Goal: Transaction & Acquisition: Purchase product/service

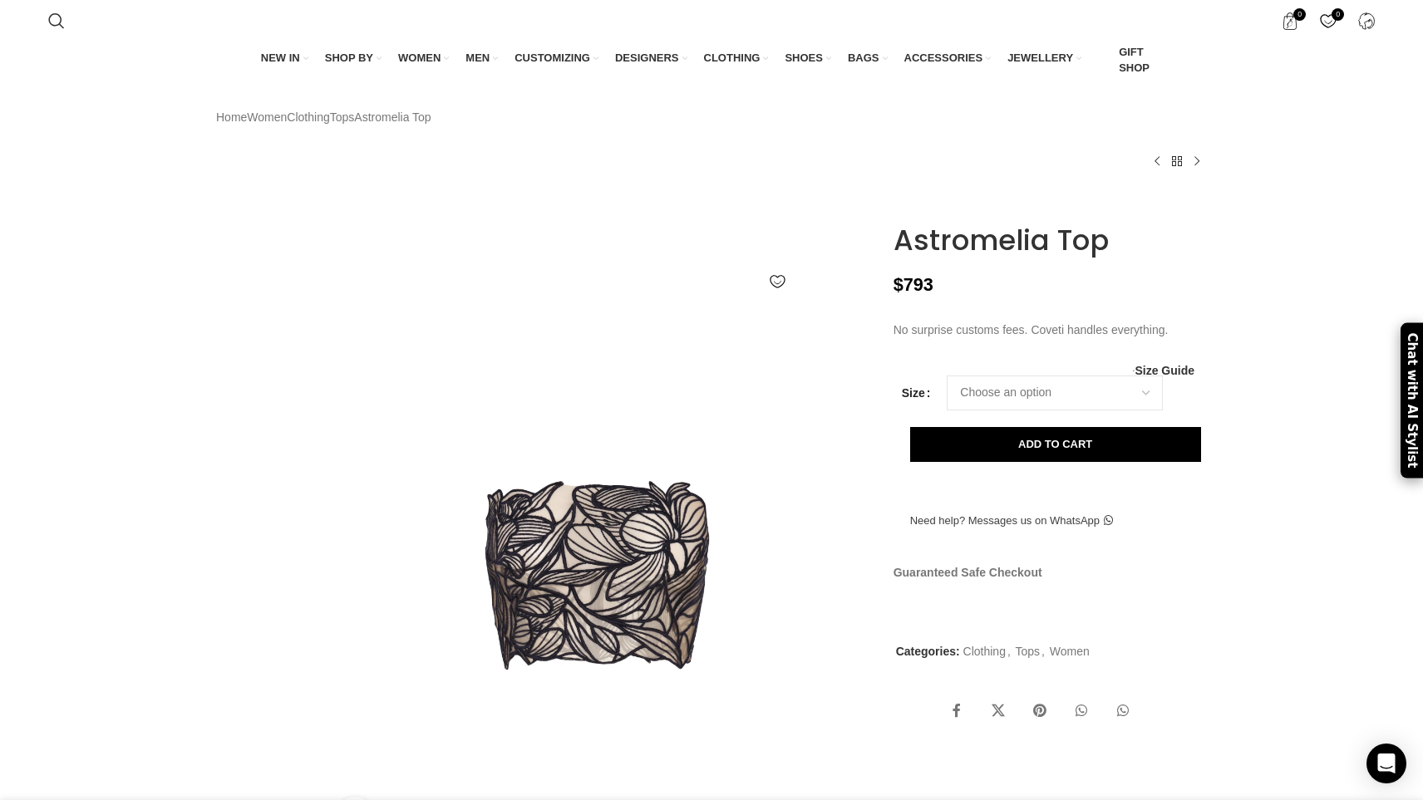
scroll to position [0, 280]
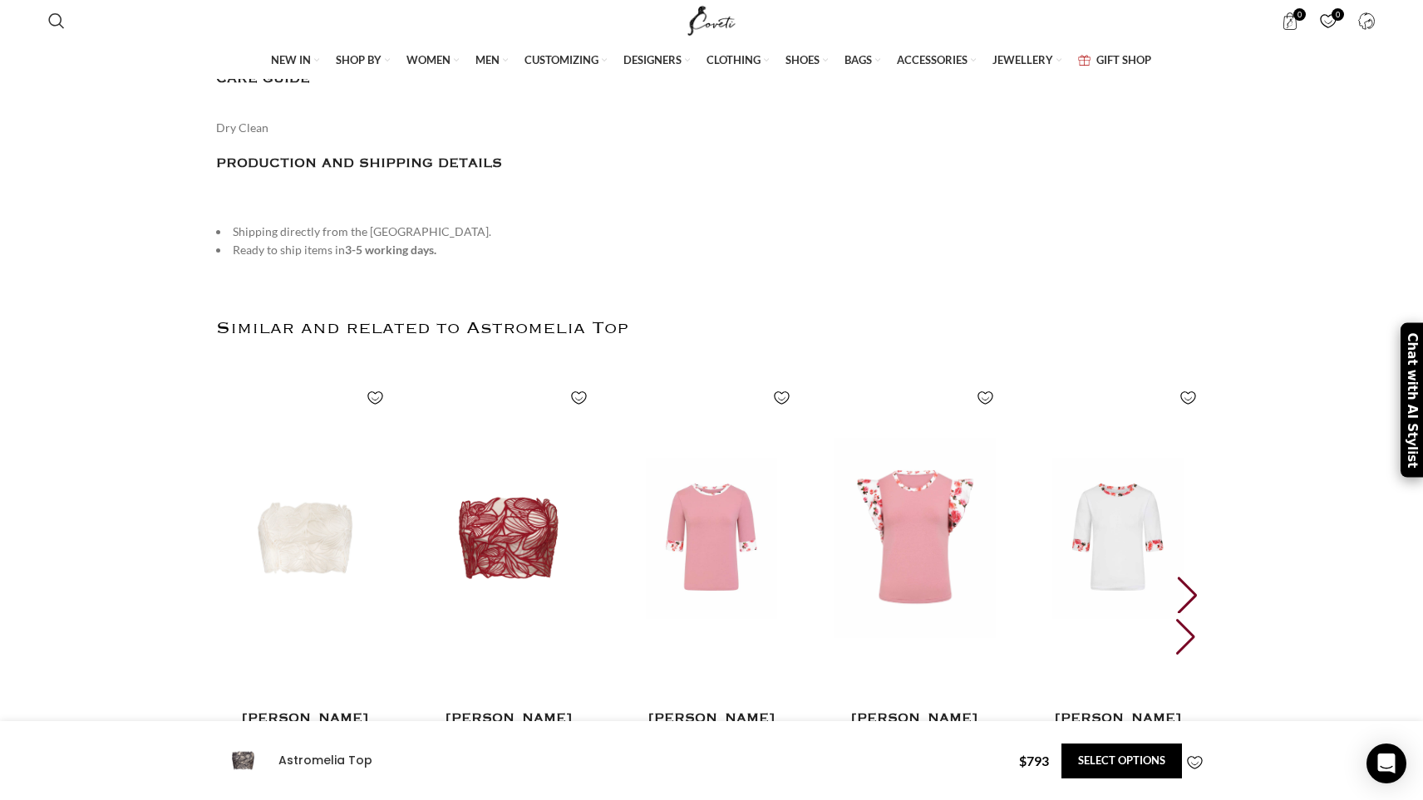
scroll to position [3230, 0]
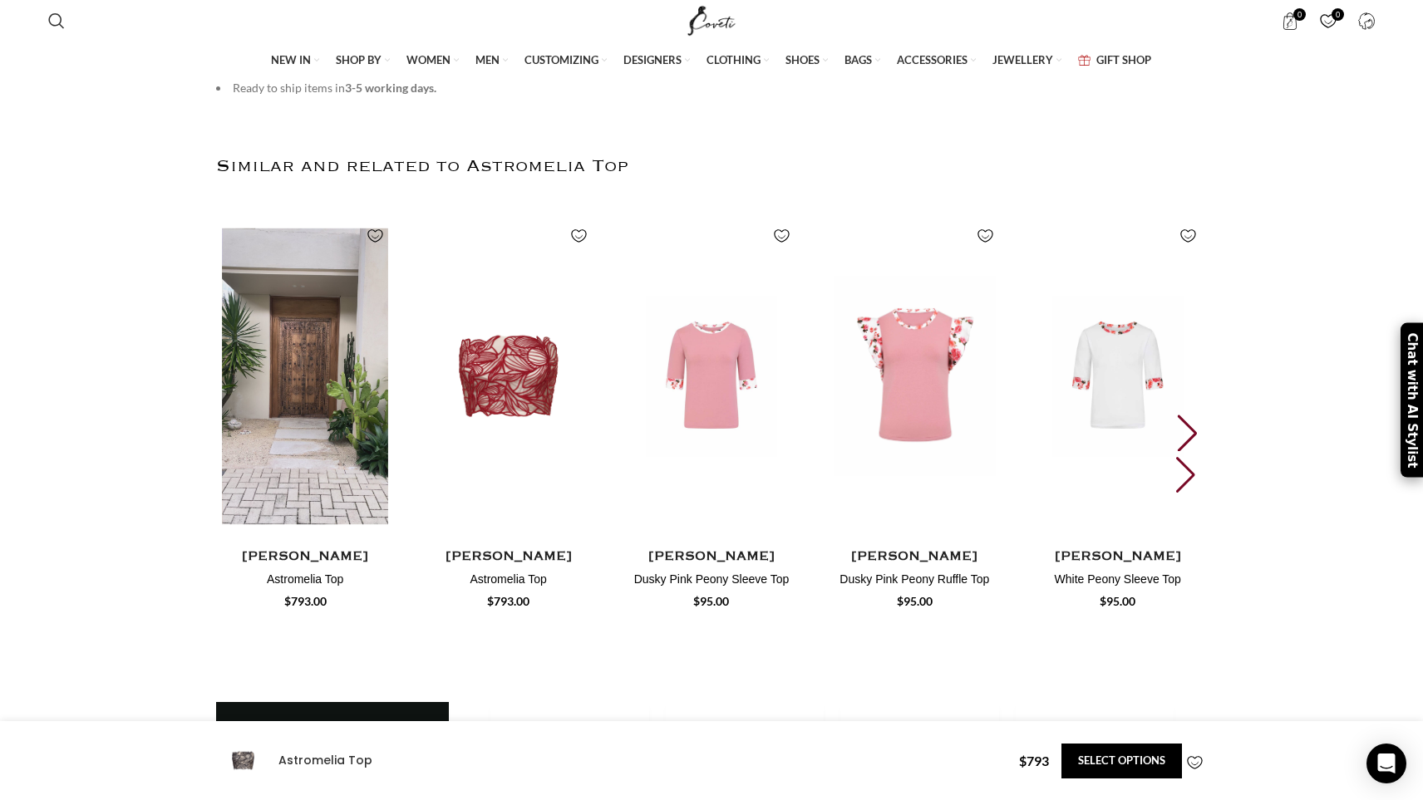
click at [318, 401] on img "1 / 30" at bounding box center [306, 376] width 184 height 342
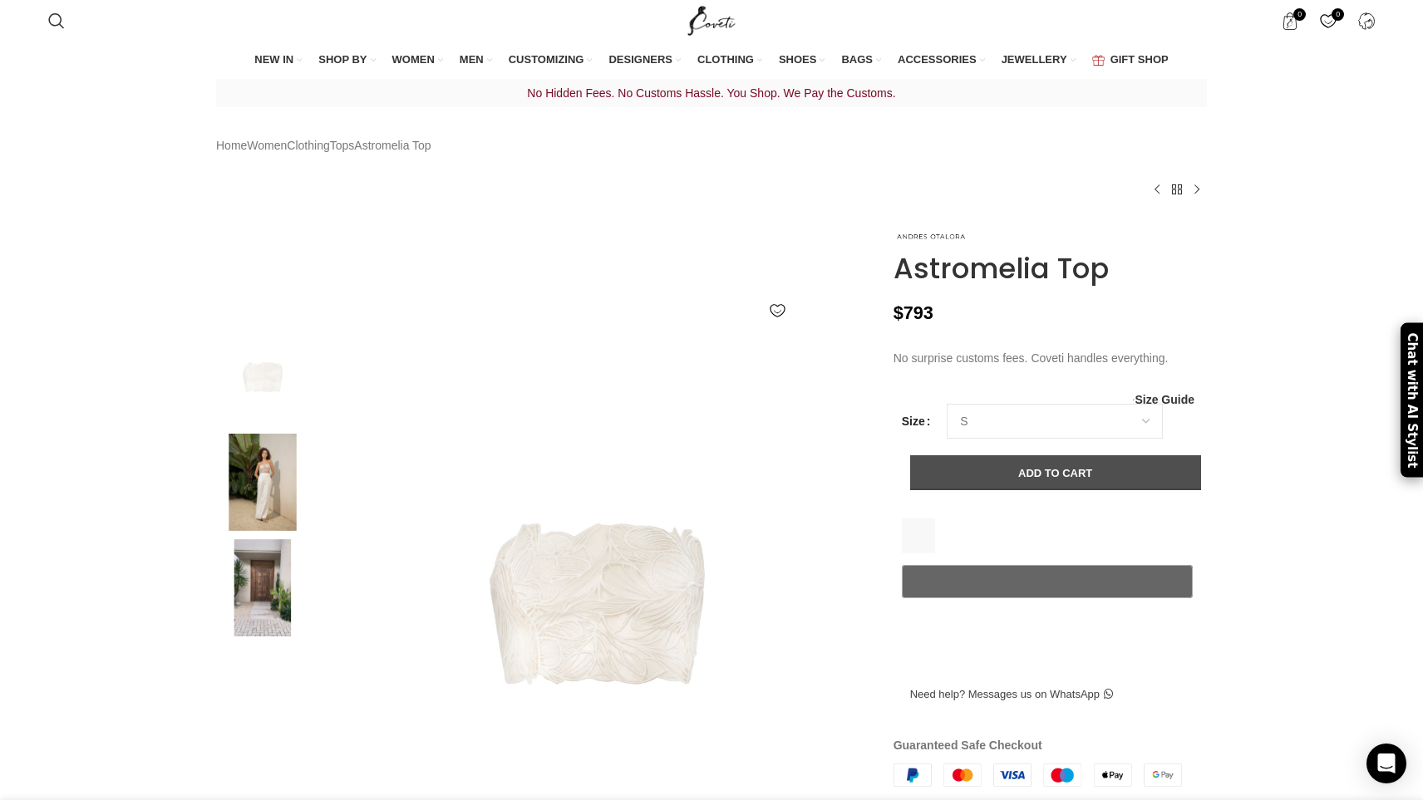
select select "s"
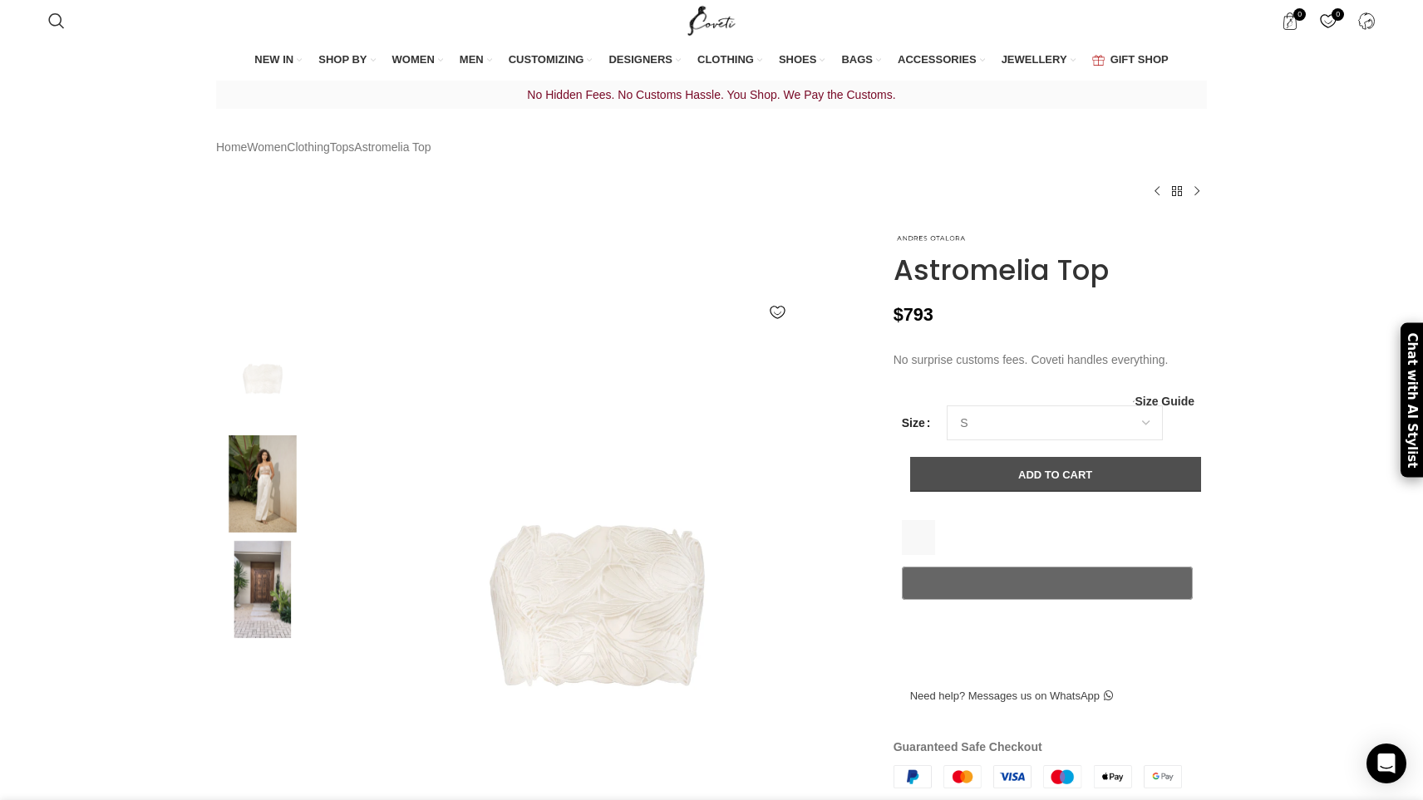
click at [1098, 492] on button "Add to cart" at bounding box center [1055, 474] width 291 height 35
click at [1036, 492] on button "Add to cart" at bounding box center [1055, 474] width 291 height 35
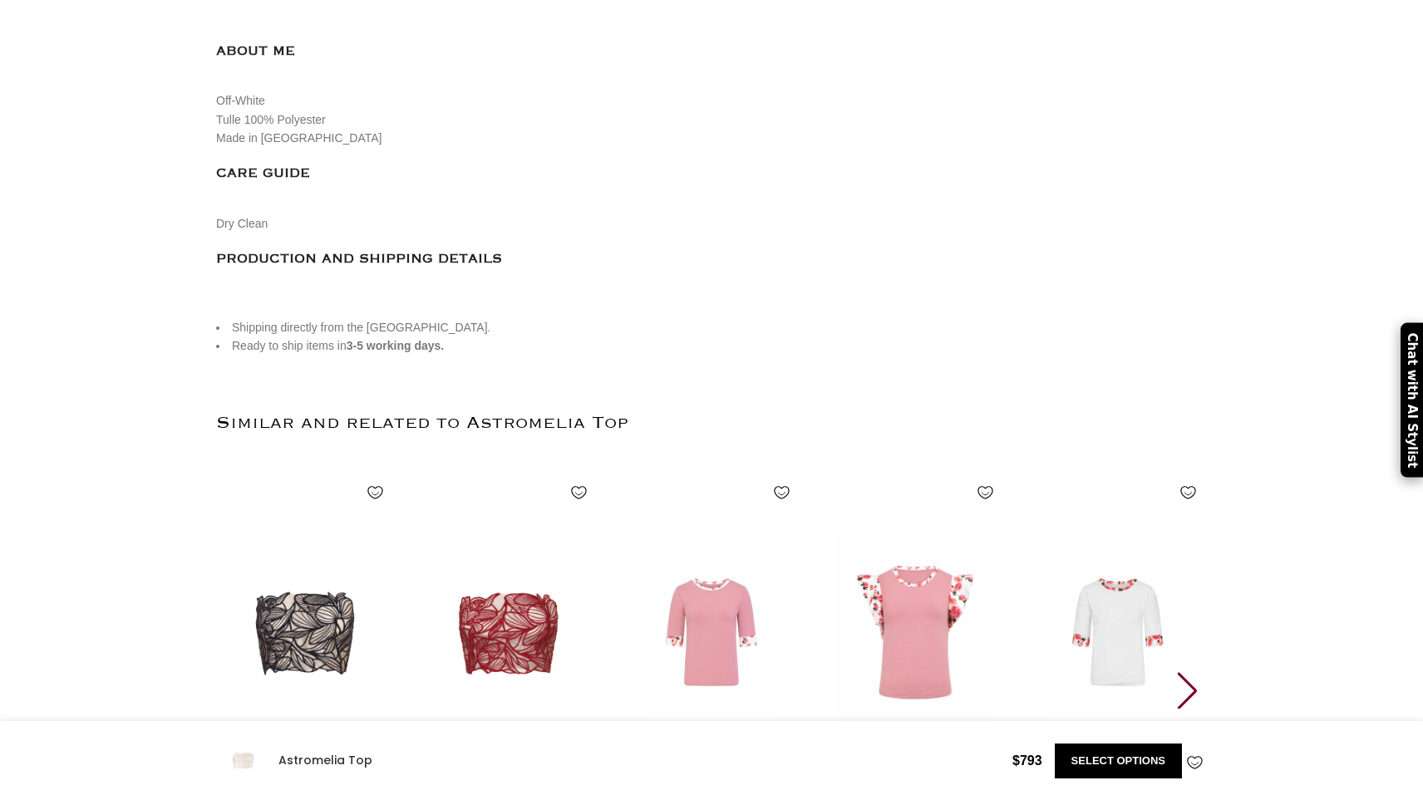
scroll to position [3233, 0]
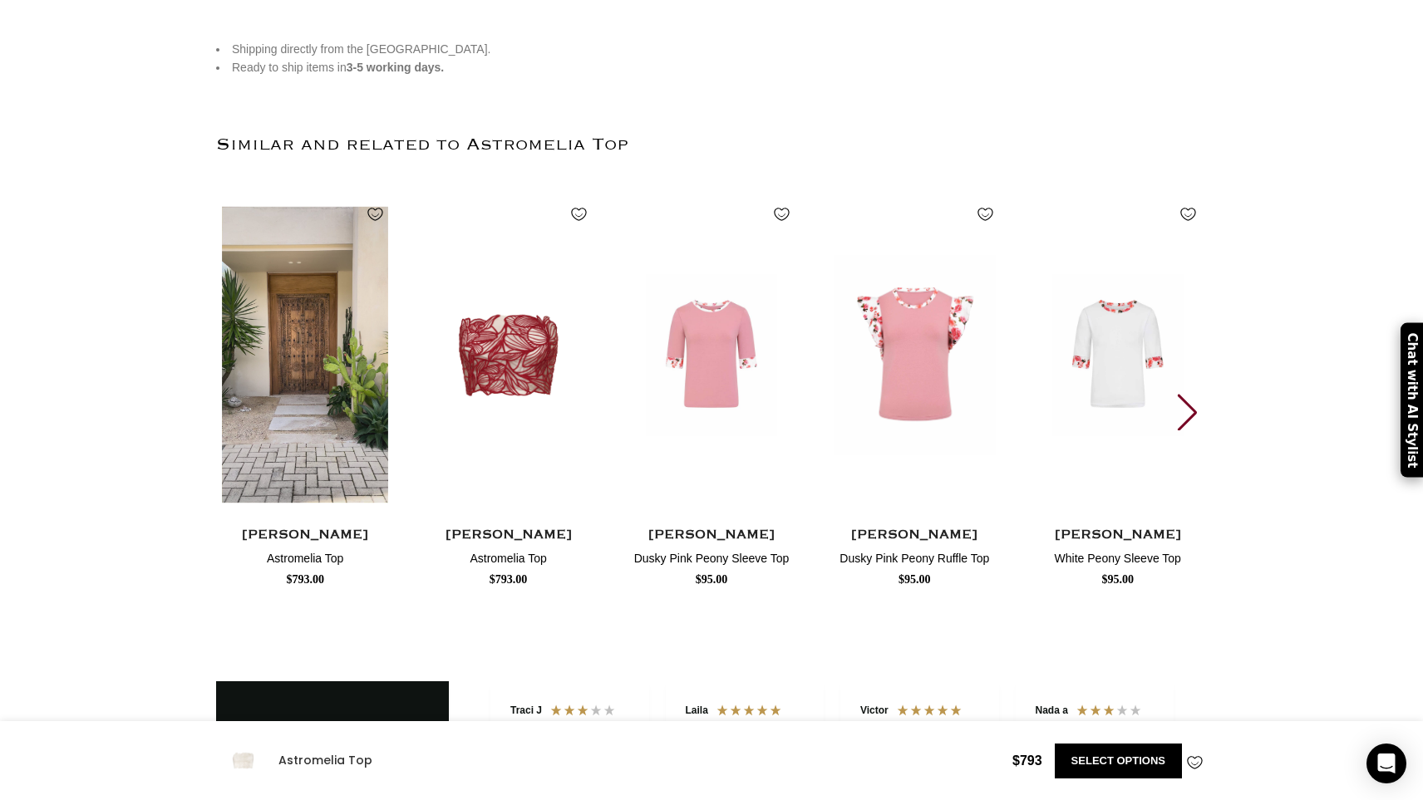
click at [342, 401] on img "1 / 30" at bounding box center [306, 355] width 184 height 342
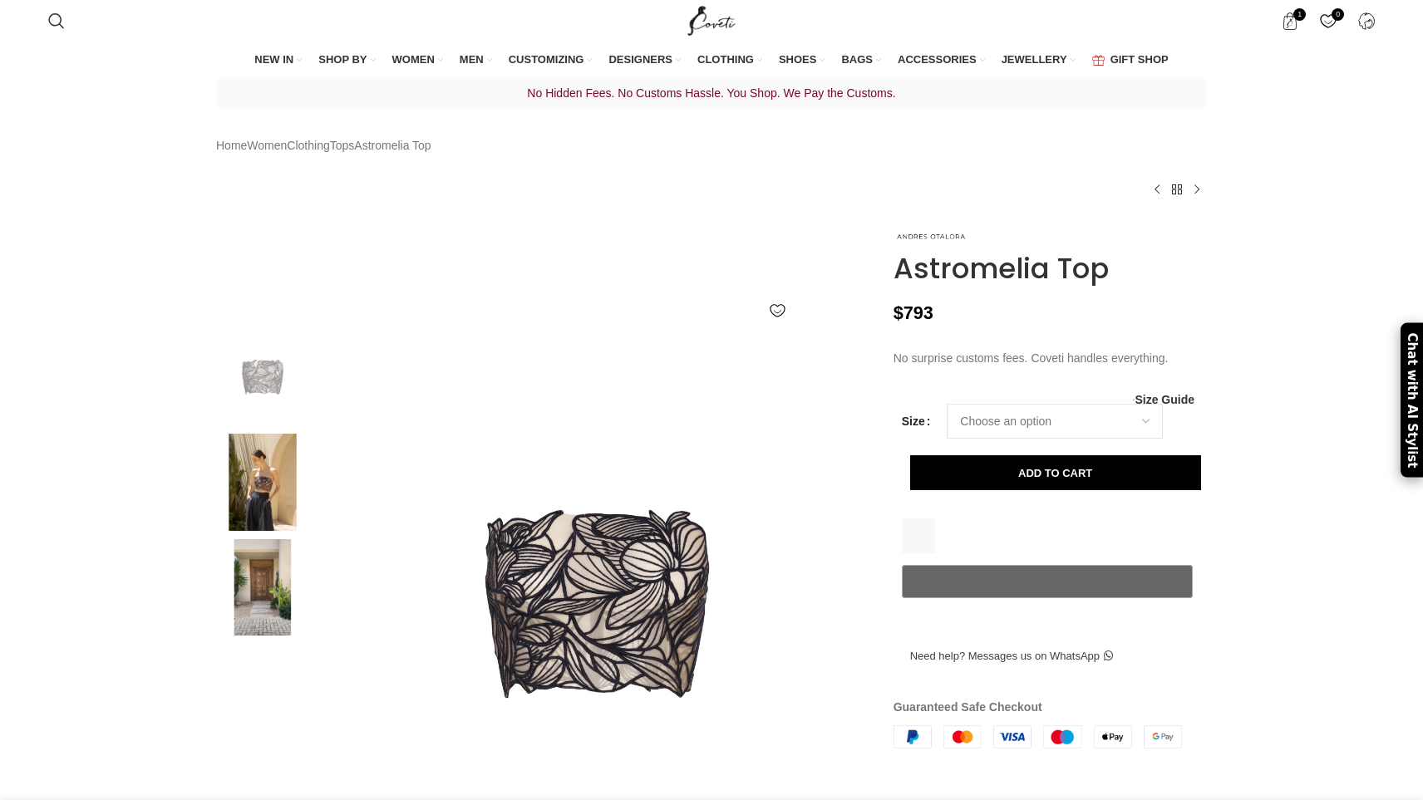
click at [1001, 404] on div "Women's clothing size guide Women Clothing Size Guide Women's clothing size gui…" at bounding box center [1050, 398] width 288 height 12
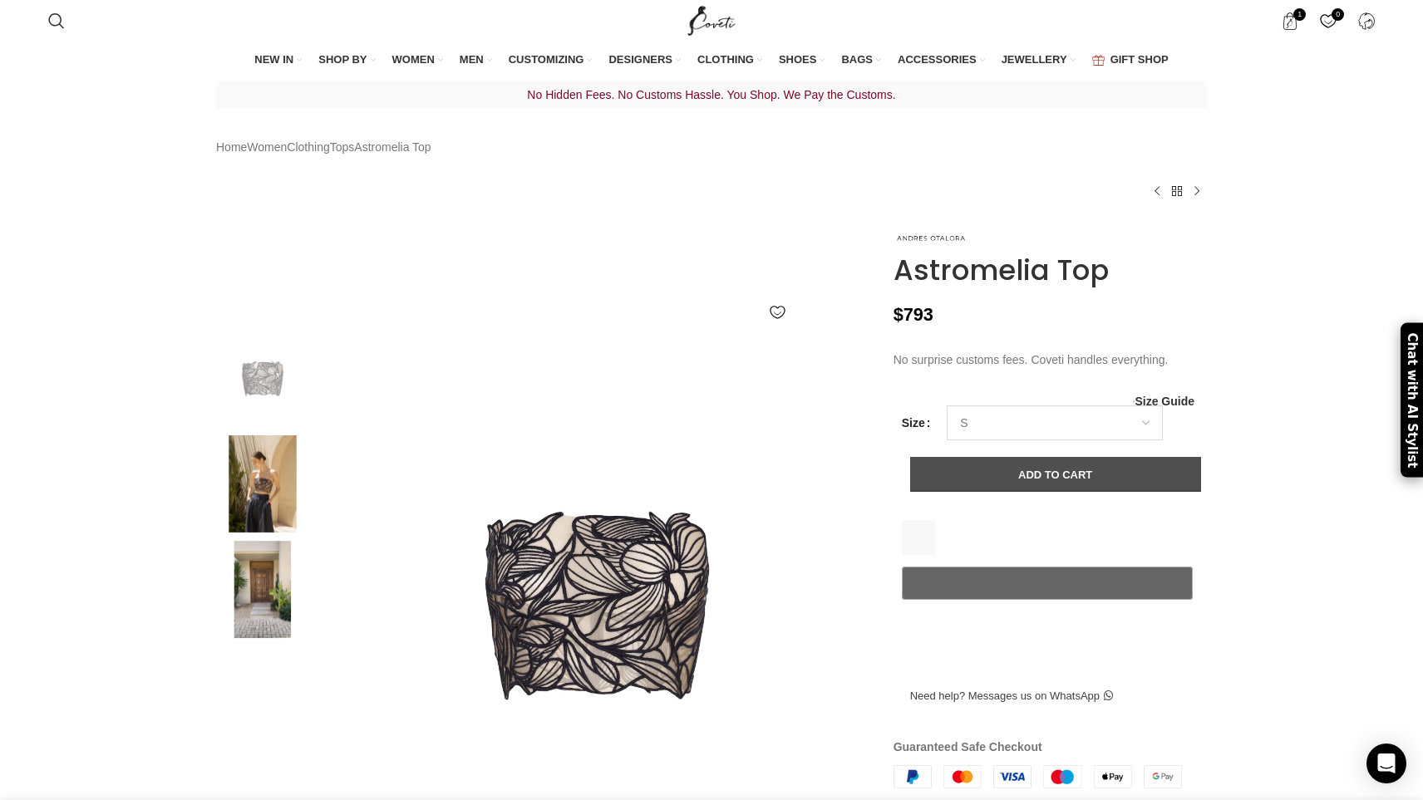
select select "s"
click at [984, 492] on button "Add to cart" at bounding box center [1055, 474] width 291 height 35
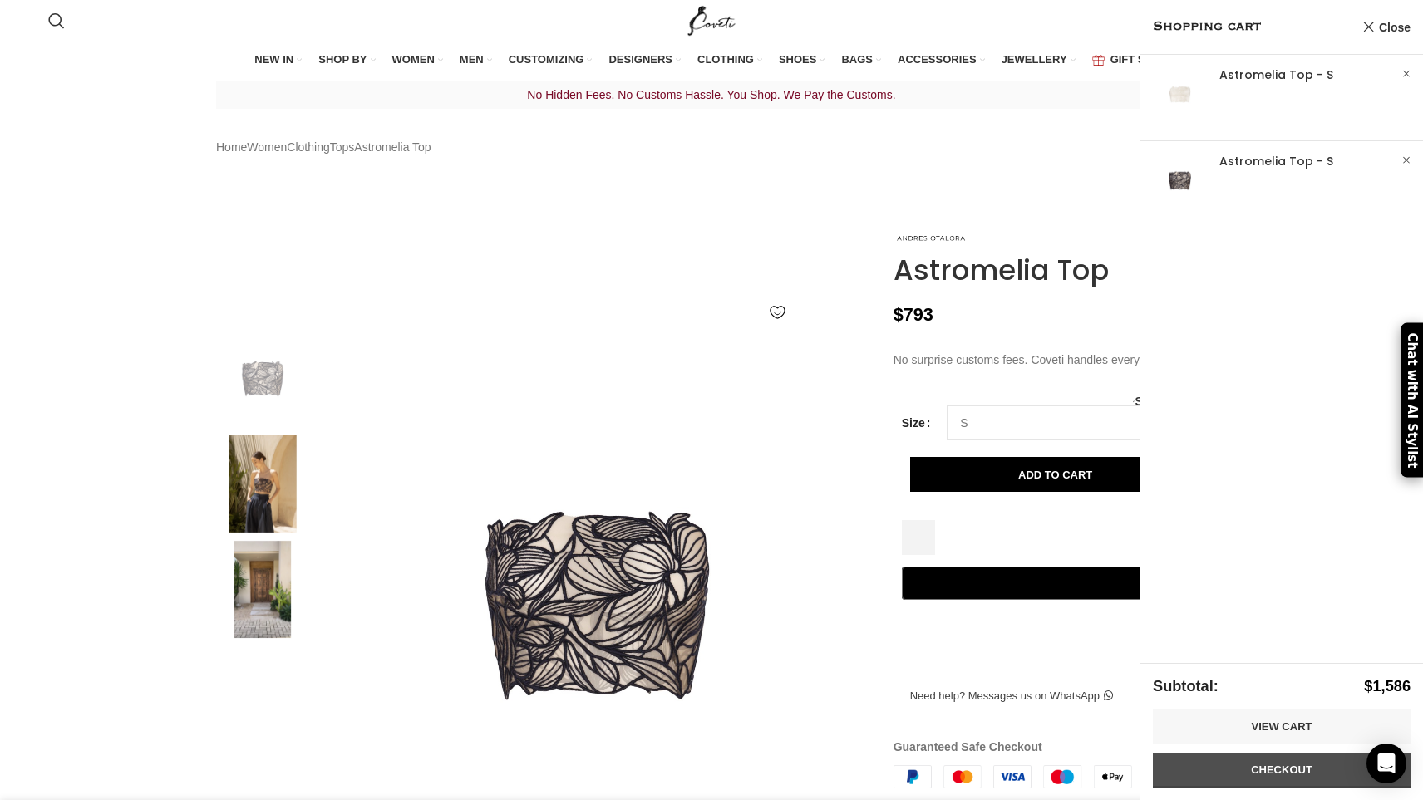
click at [1269, 775] on link "Checkout" at bounding box center [1282, 770] width 258 height 35
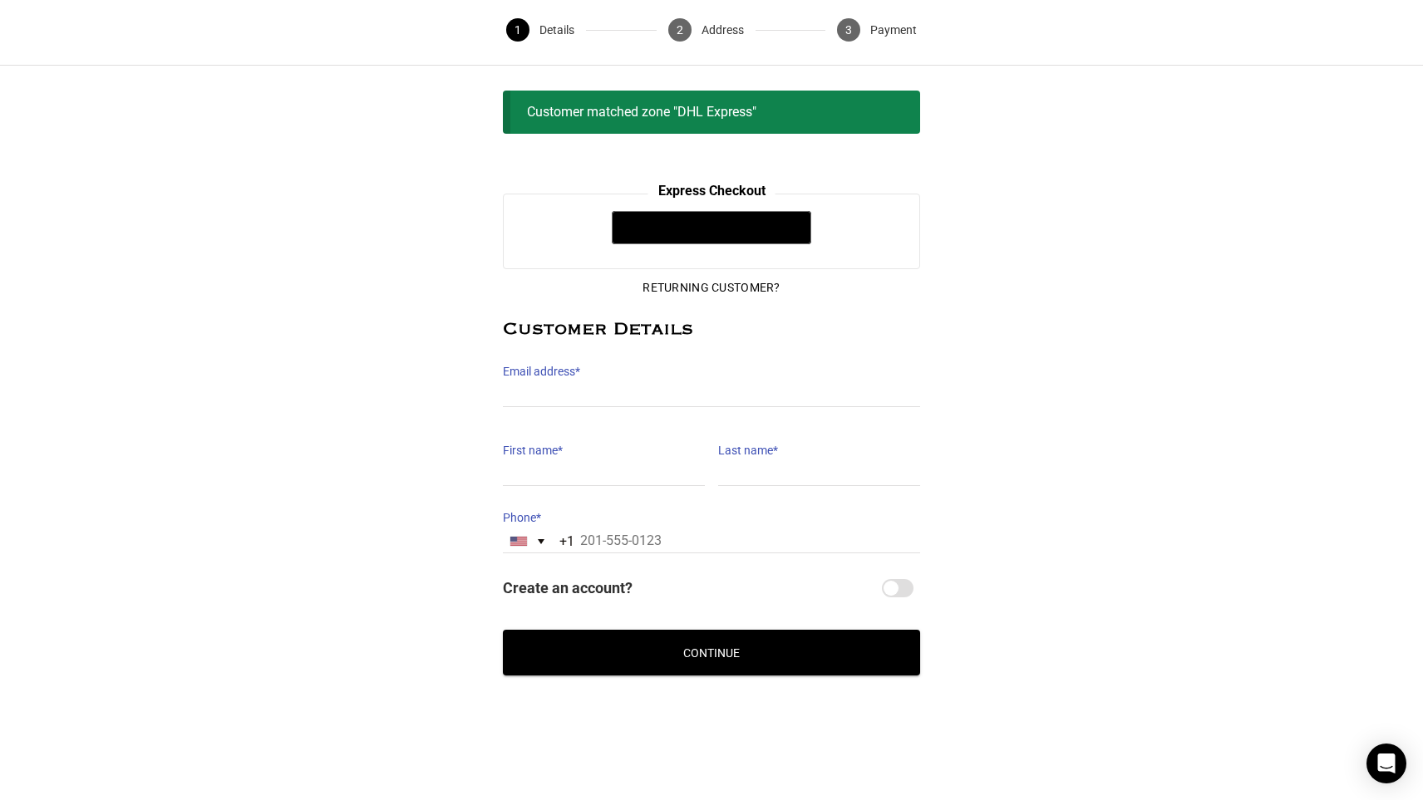
scroll to position [57, 0]
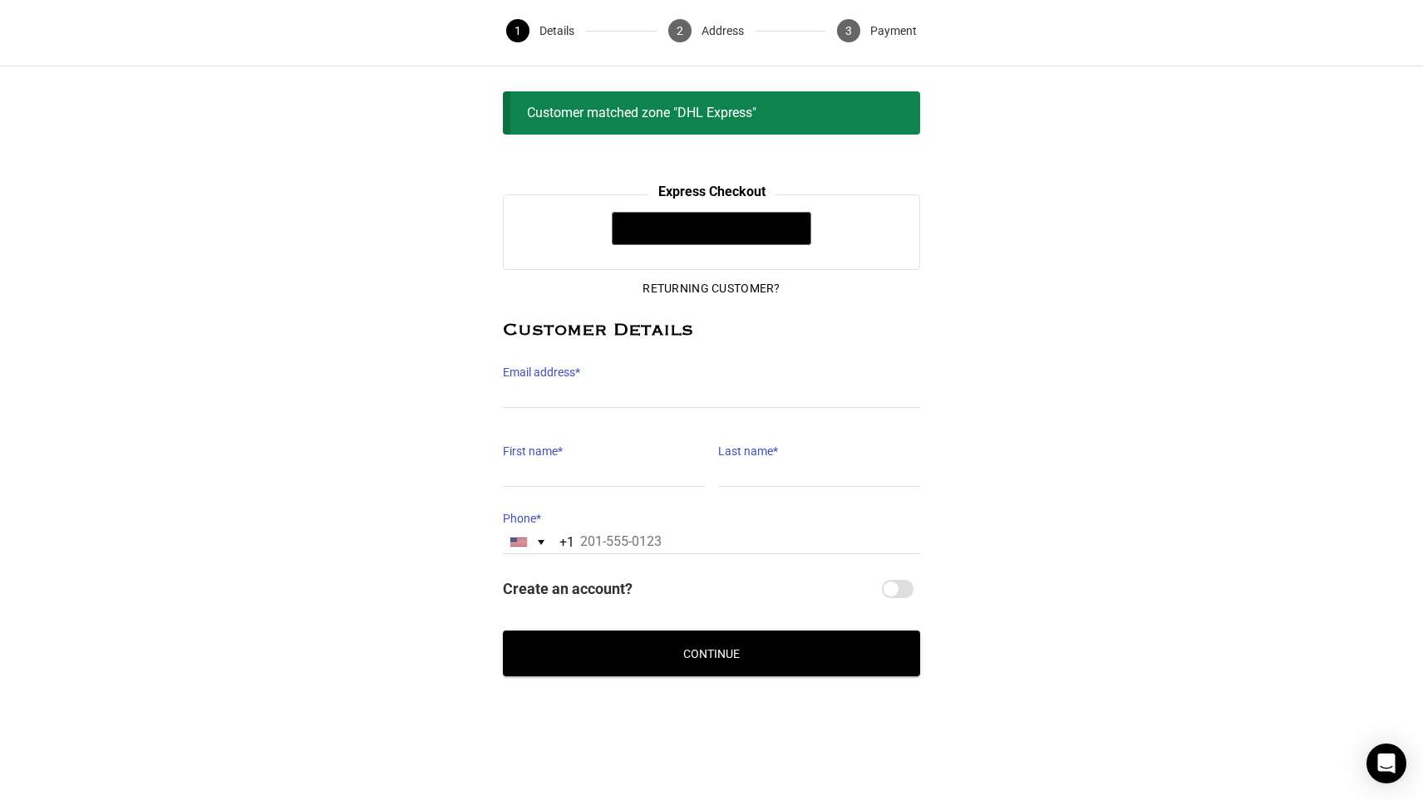
click at [826, 112] on div "Customer matched zone "DHL Express"" at bounding box center [711, 112] width 417 height 43
type input "[EMAIL_ADDRESS][DOMAIN_NAME]"
type input "[PERSON_NAME]"
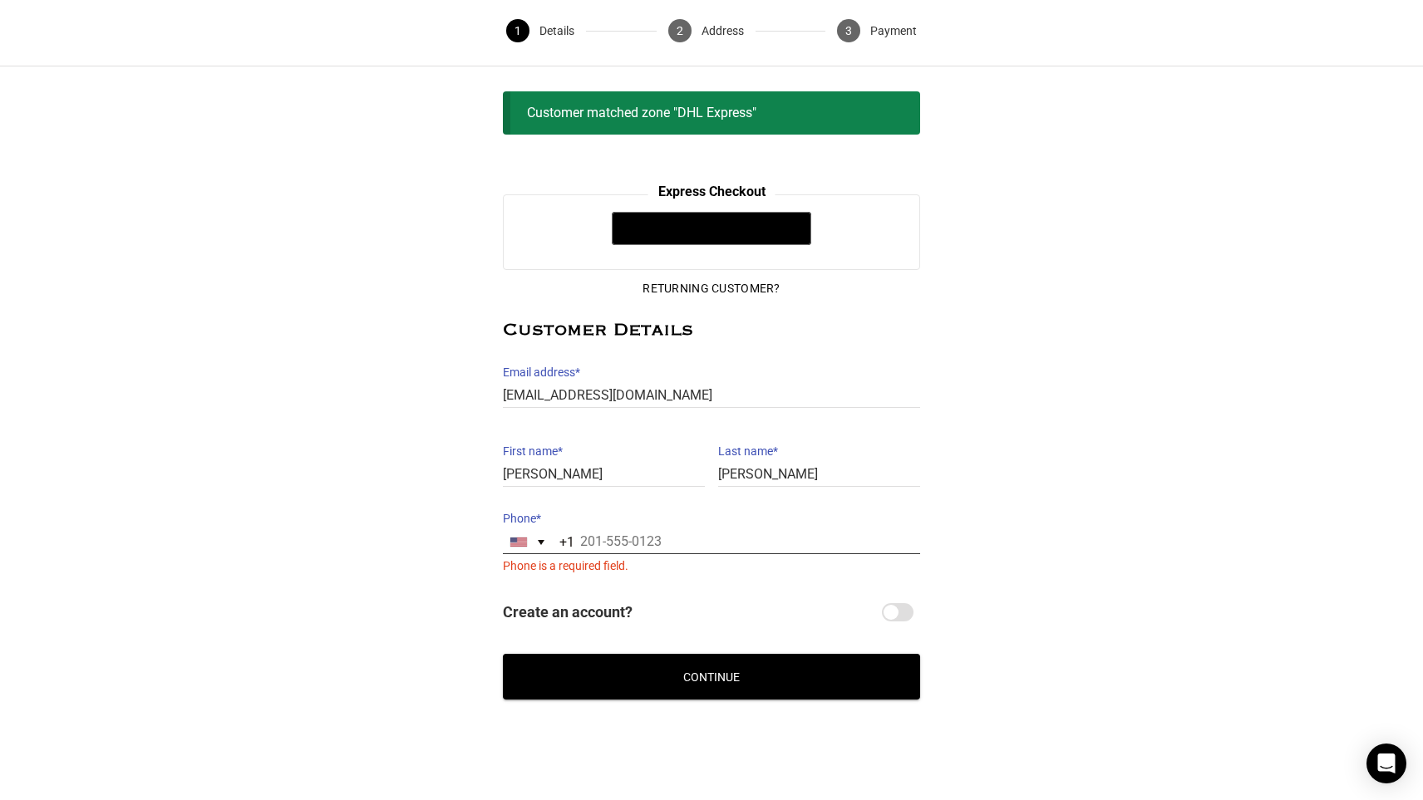
click at [628, 540] on input "Phone *" at bounding box center [711, 542] width 417 height 24
type input "[PHONE_NUMBER]"
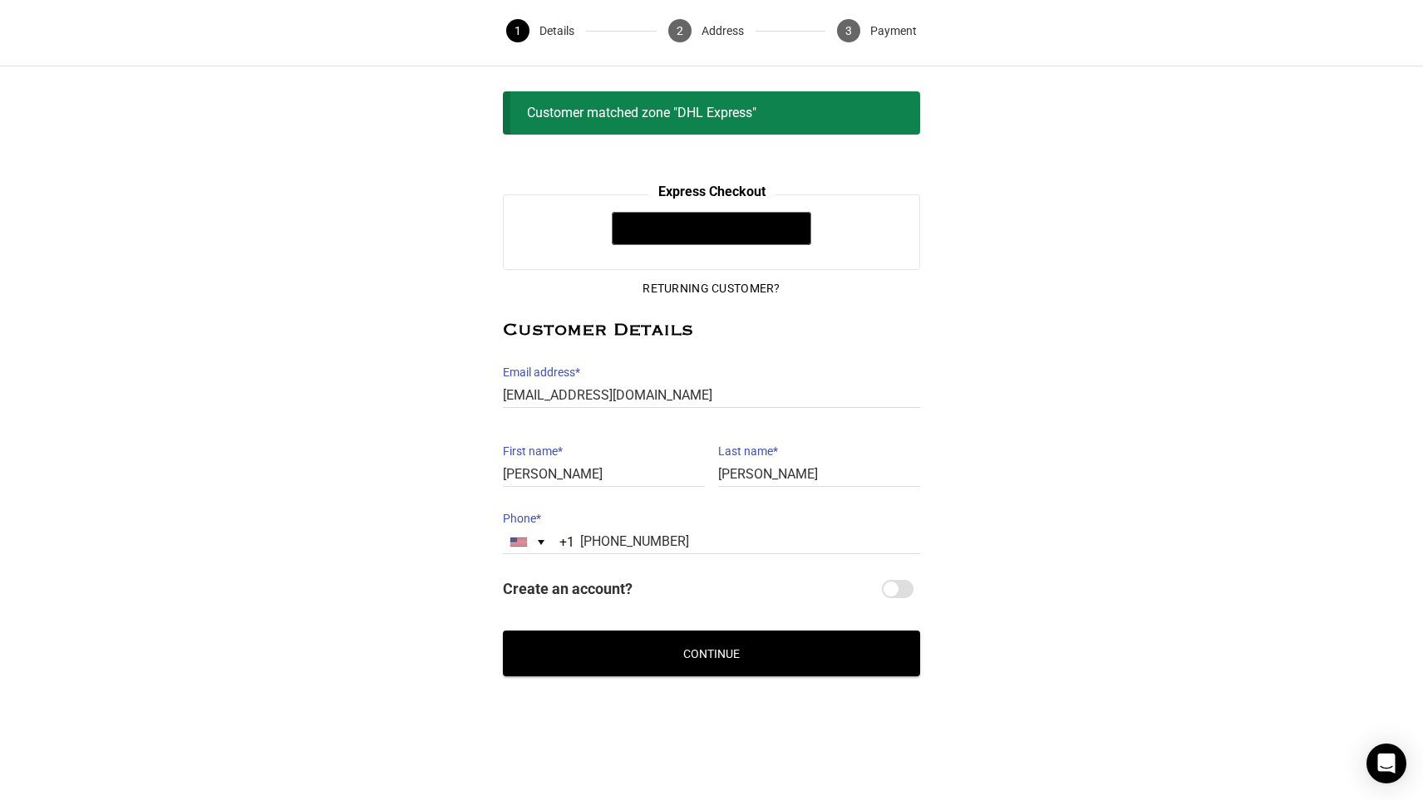
click at [893, 580] on input "Create an account?" at bounding box center [898, 589] width 32 height 18
checkbox input "true"
click at [868, 644] on button "Continue" at bounding box center [711, 654] width 417 height 46
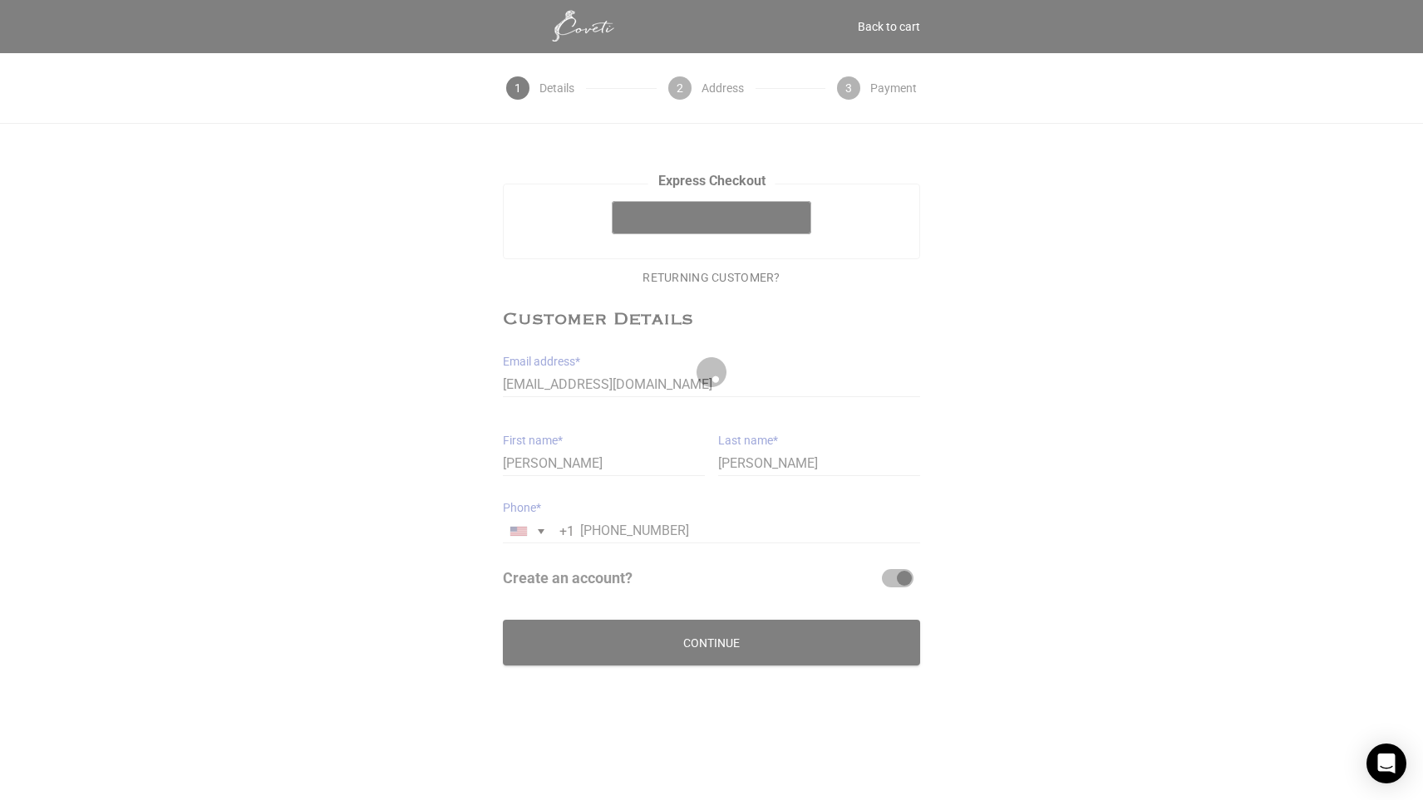
scroll to position [0, 0]
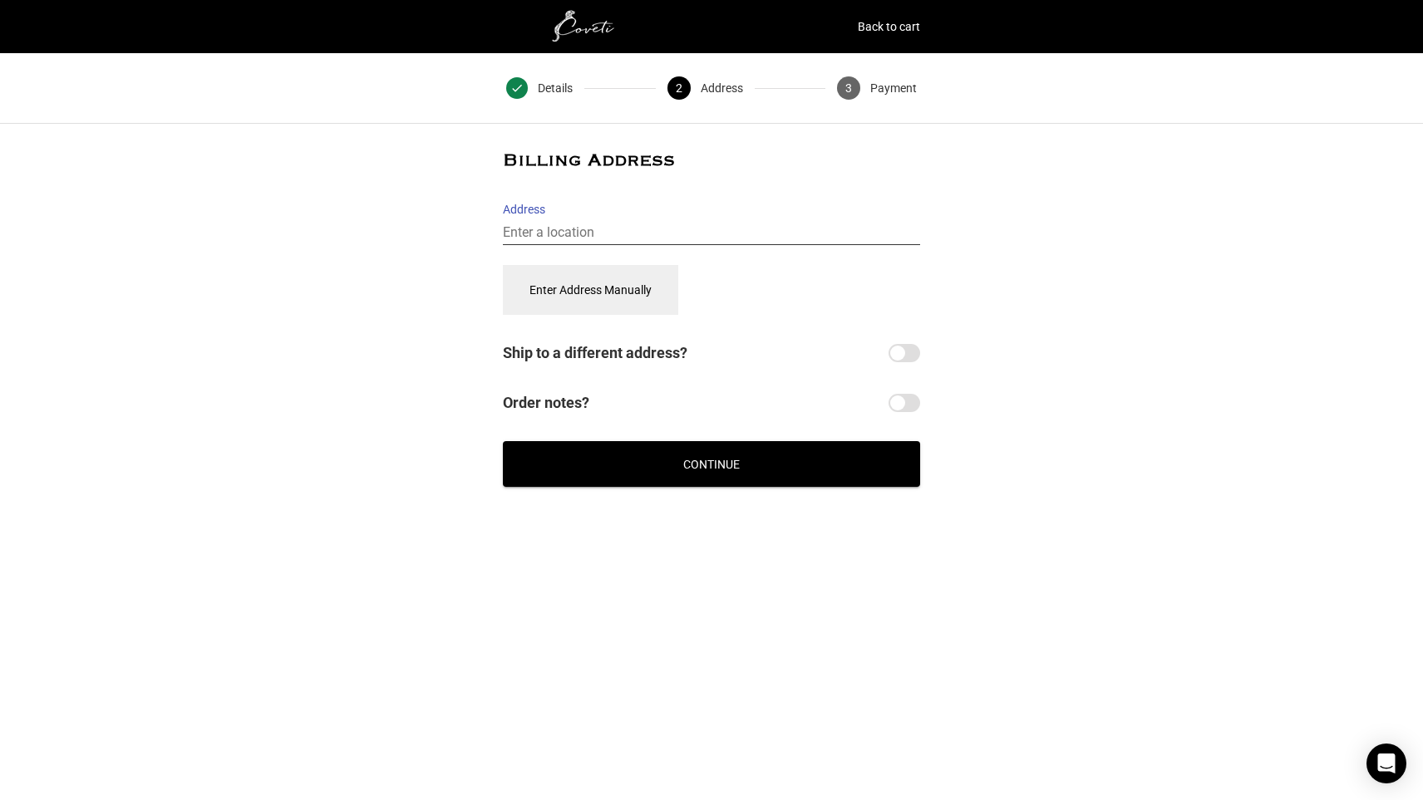
click at [804, 234] on input "Address" at bounding box center [711, 233] width 417 height 24
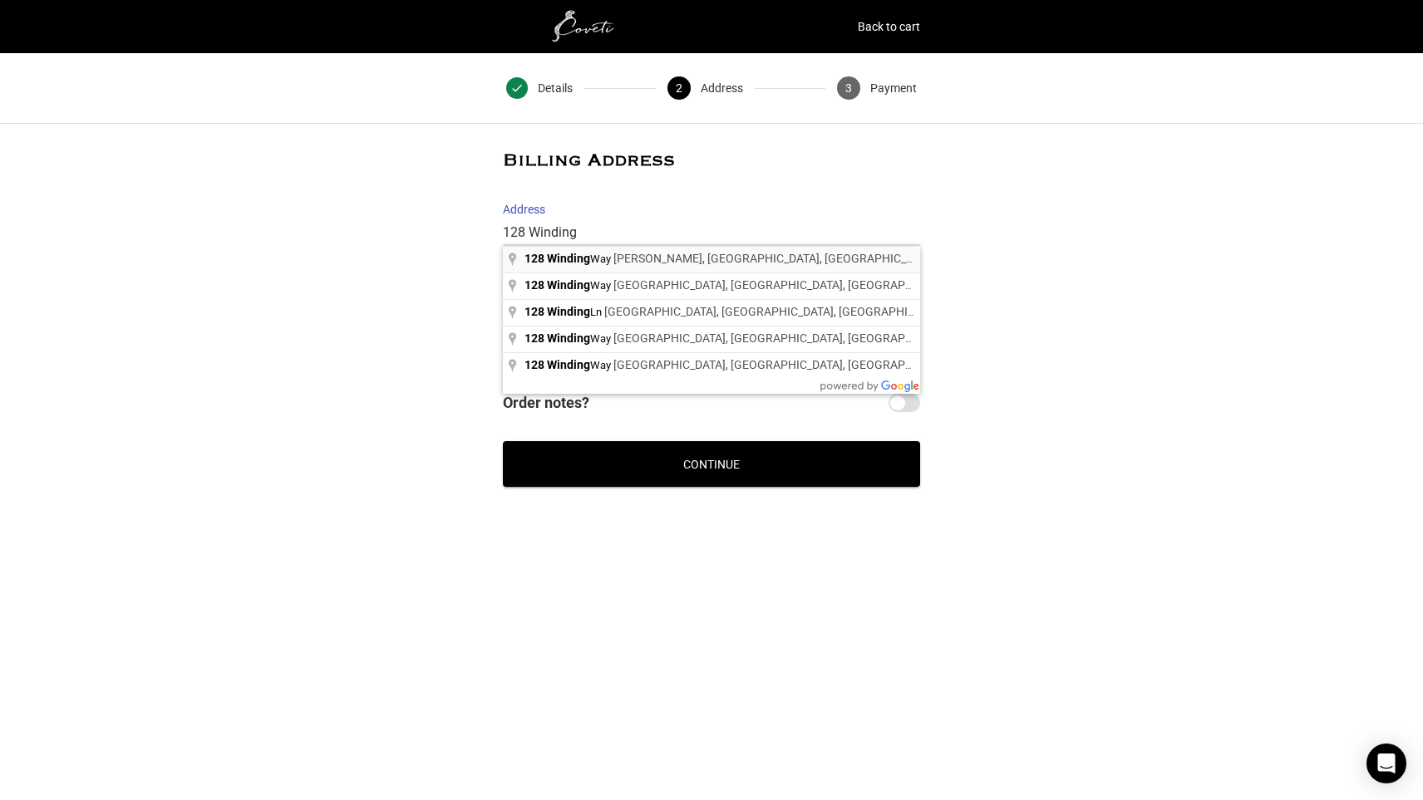
type input "[STREET_ADDRESS][PERSON_NAME]"
select select "US"
type input "[STREET_ADDRESS]"
type input "[STREET_ADDRESS][PERSON_NAME]"
type input "[PERSON_NAME]"
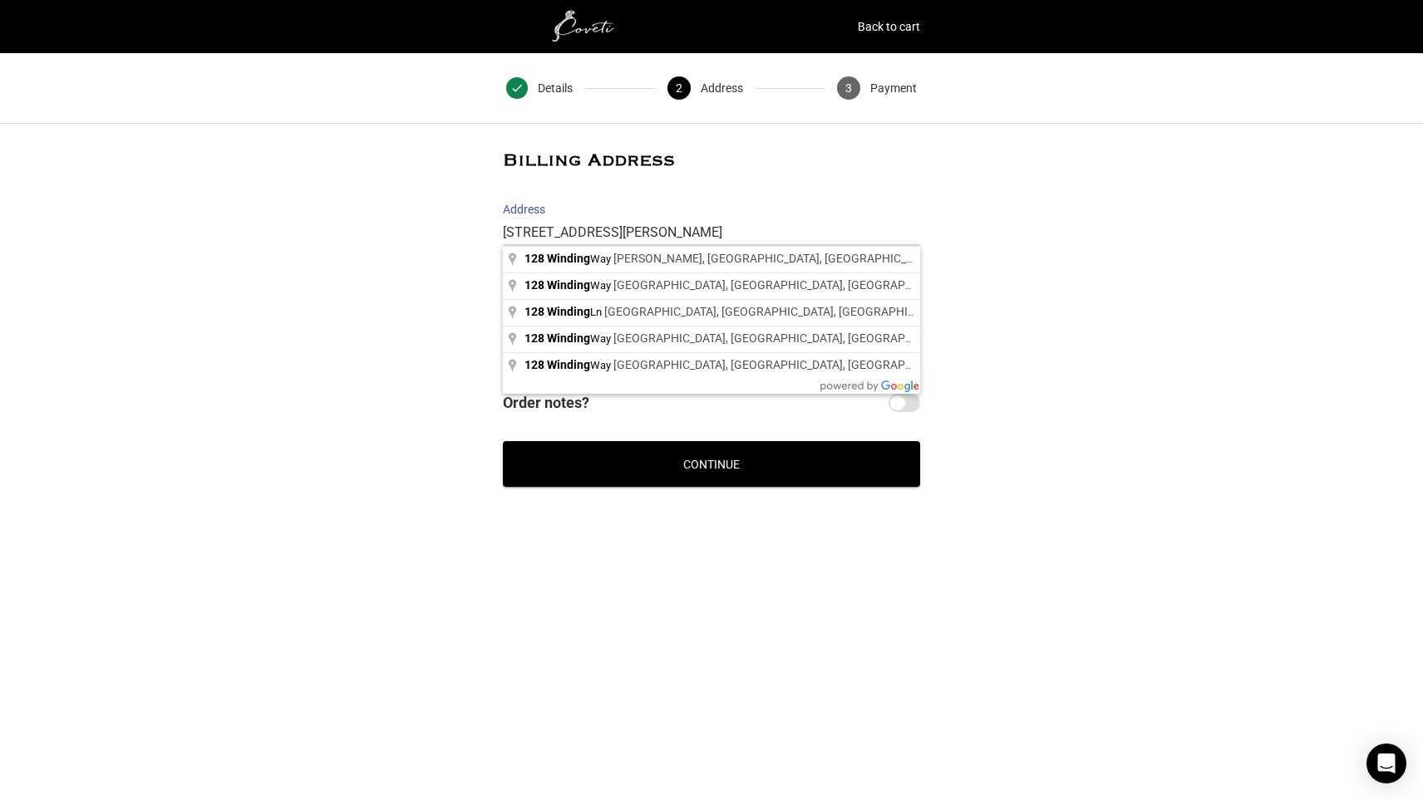
type input "94957"
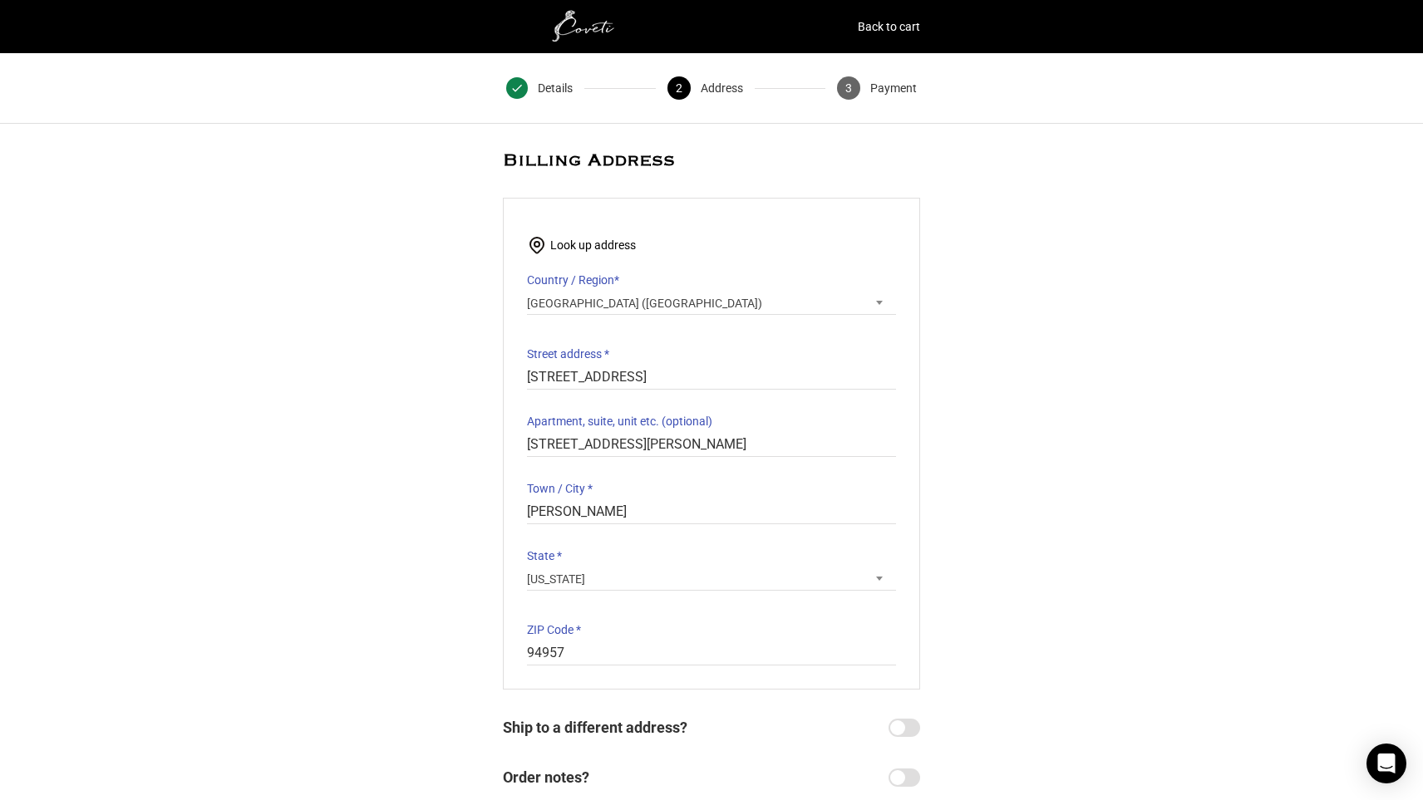
select select "CA"
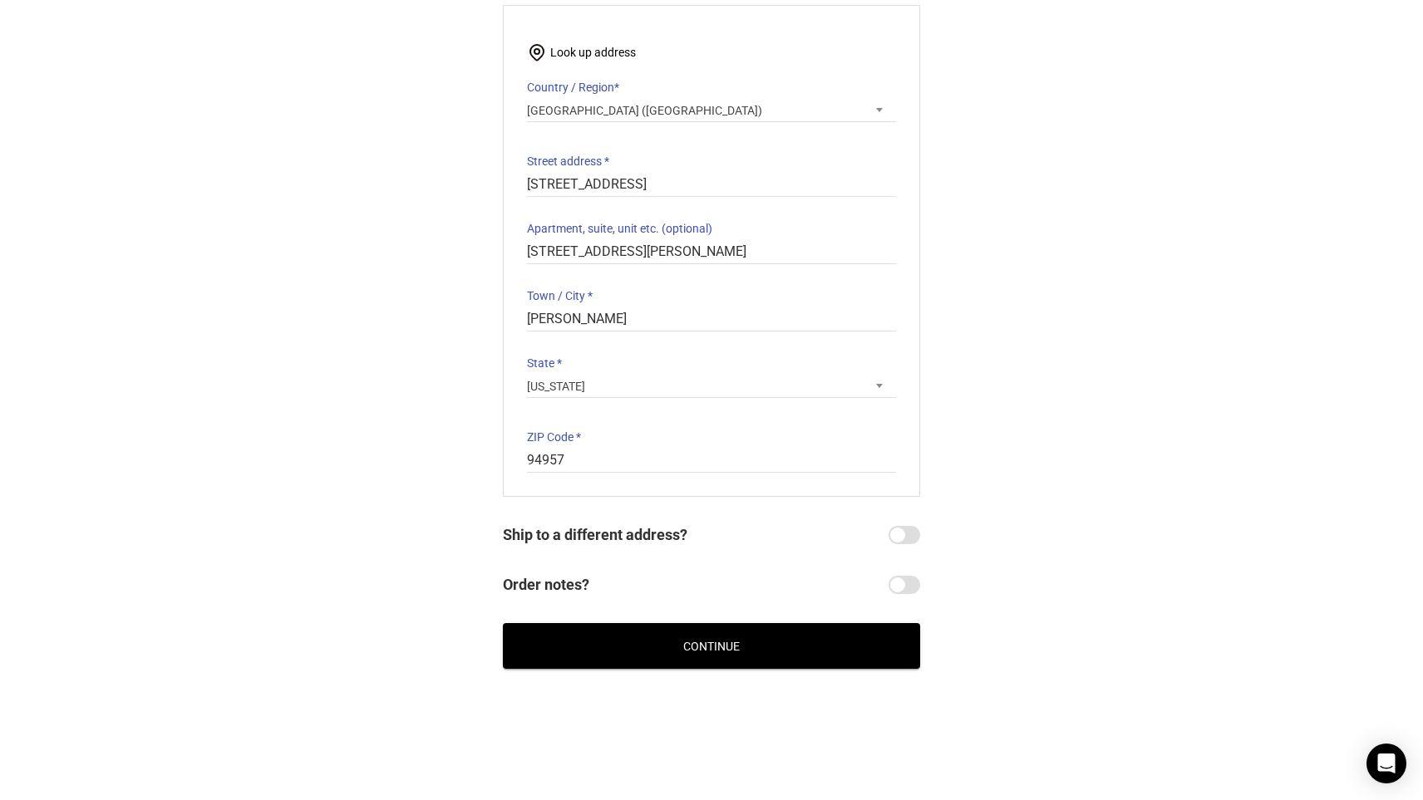
scroll to position [193, 0]
click at [906, 541] on input "Ship to a different address?" at bounding box center [904, 535] width 32 height 18
checkbox input "true"
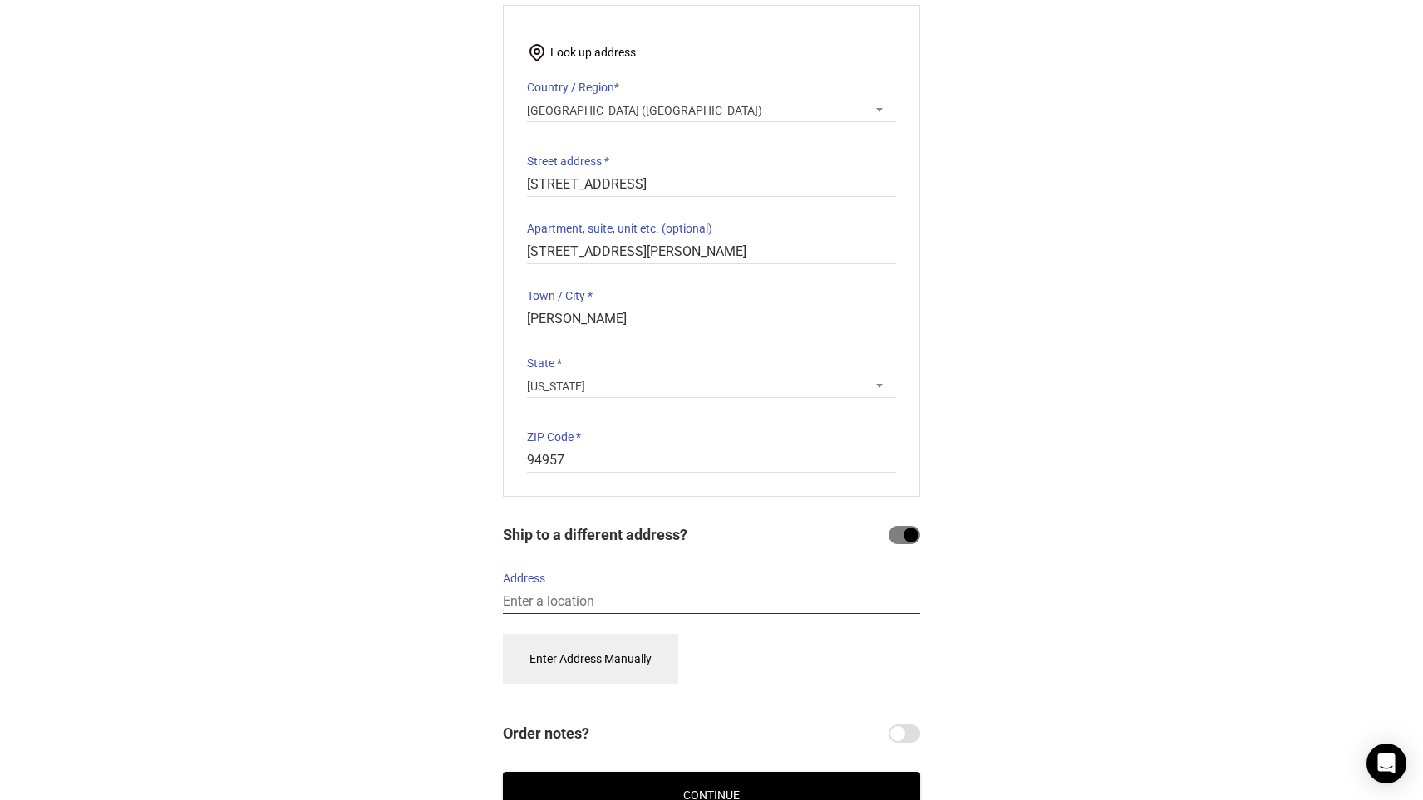
click at [764, 608] on input "Address" at bounding box center [711, 602] width 417 height 24
paste input "[PERSON_NAME] Astromelia Embroidered Tulle Crop Top"
type input "[PERSON_NAME] Astromelia Embroidered Tulle Crop Top"
paste input "[STREET_ADDRESS]"
type input "[STREET_ADDRESS]"
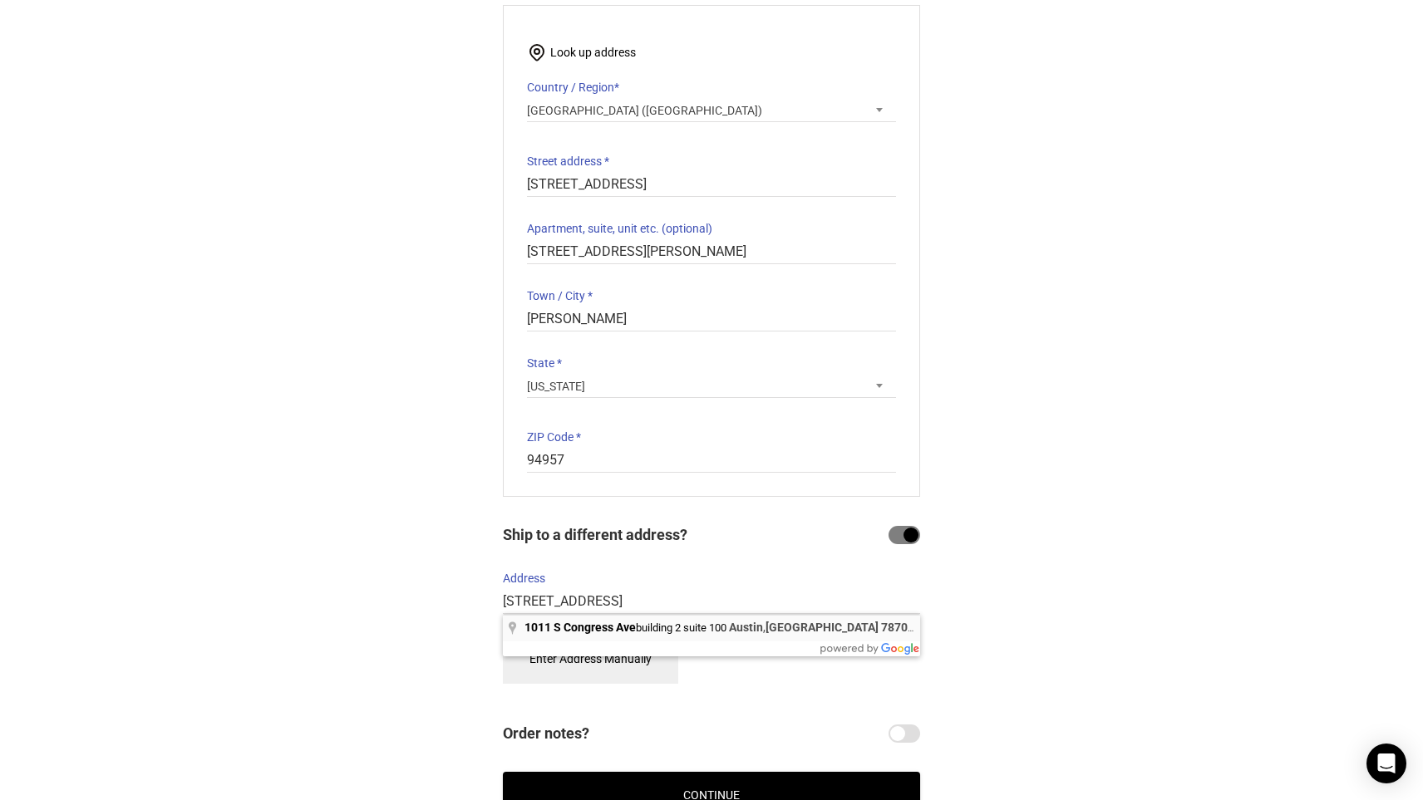
select select "US"
type input "[STREET_ADDRESS]"
type input "Austin"
type input "78704"
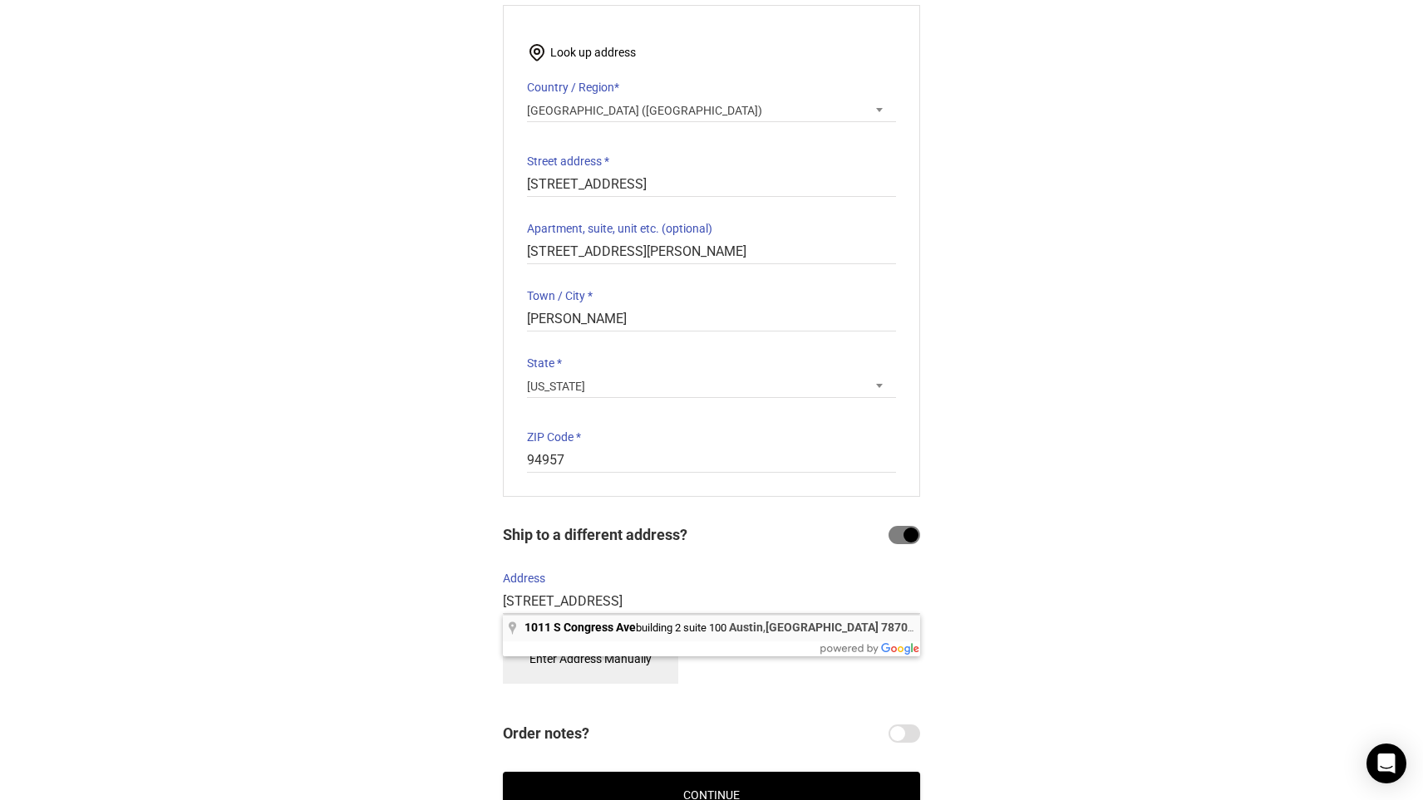
select select "CA"
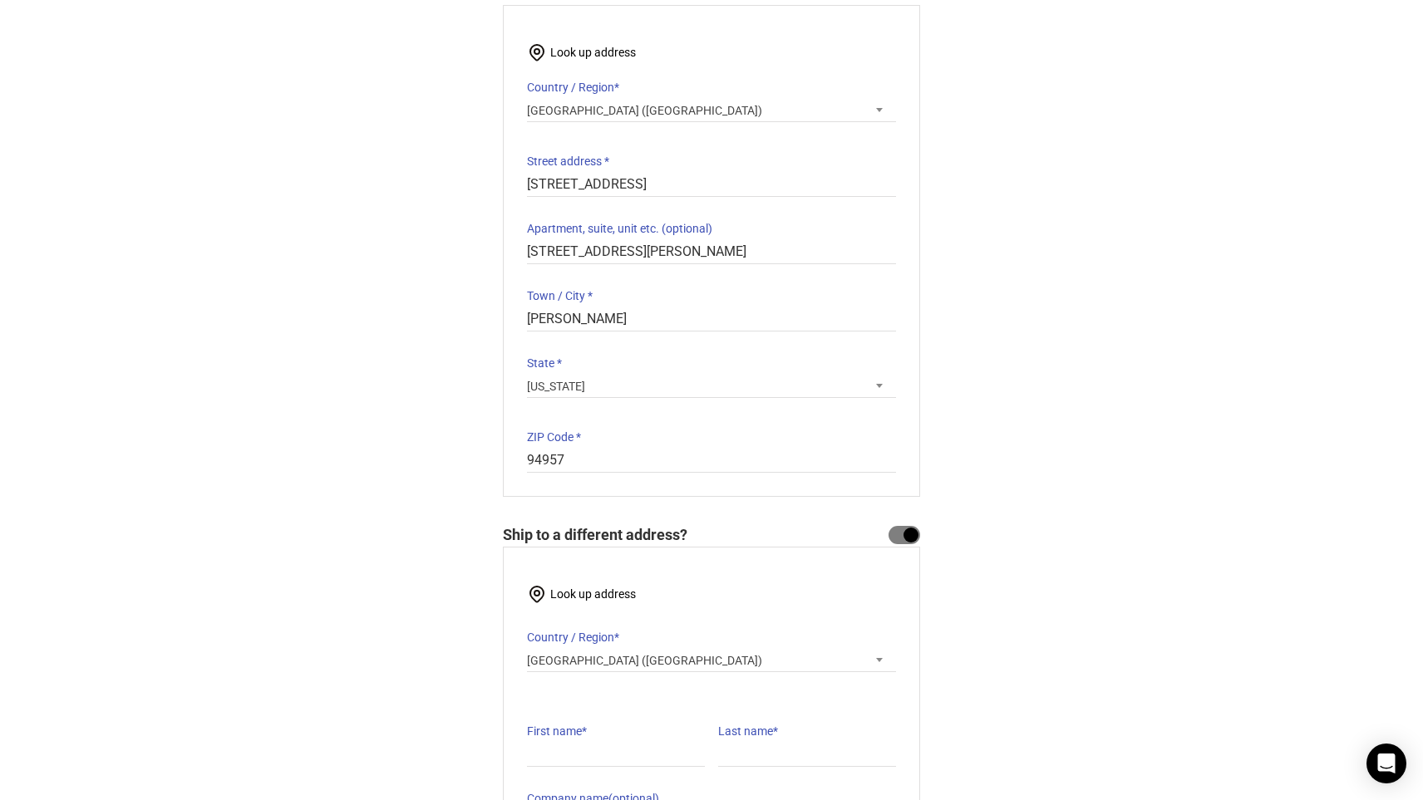
select select "[GEOGRAPHIC_DATA]"
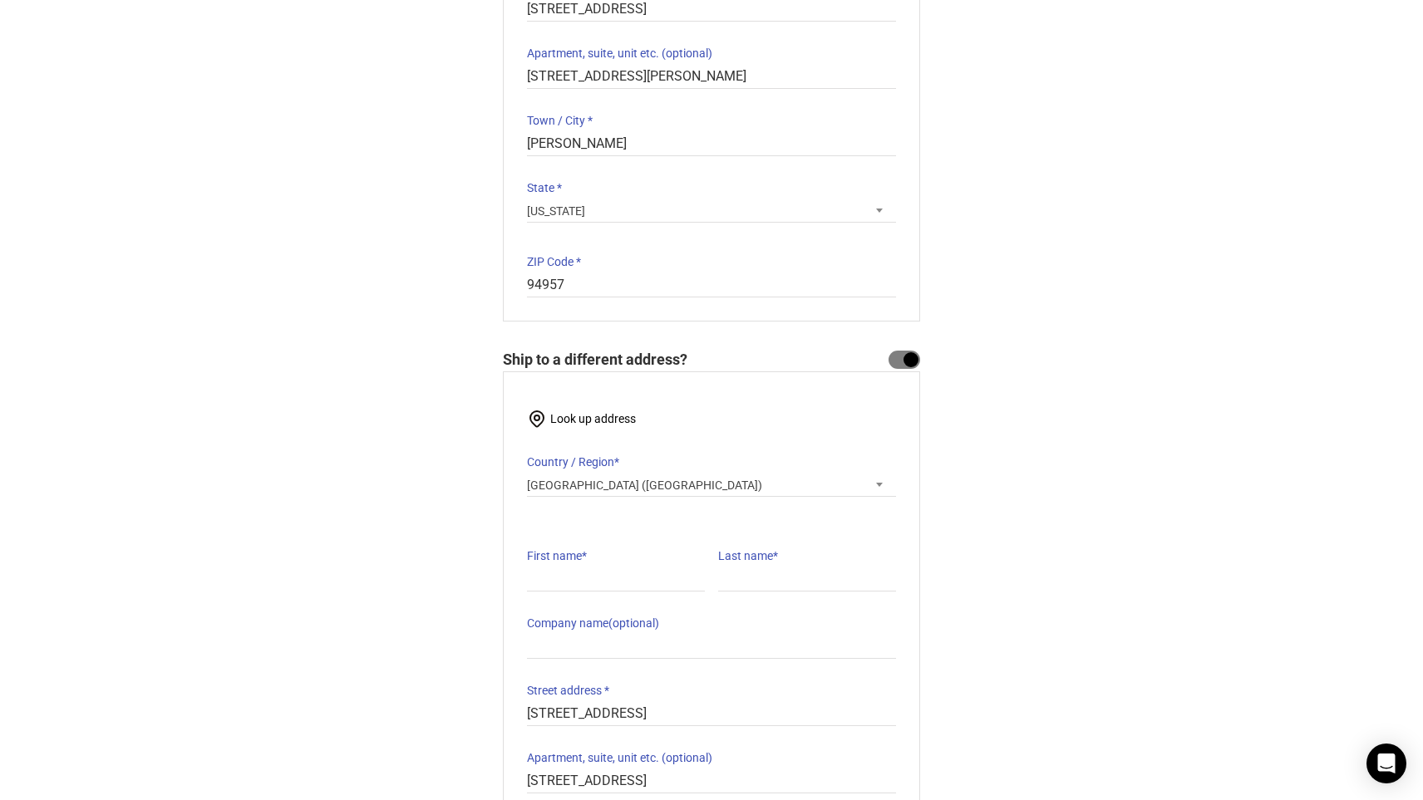
scroll to position [516, 0]
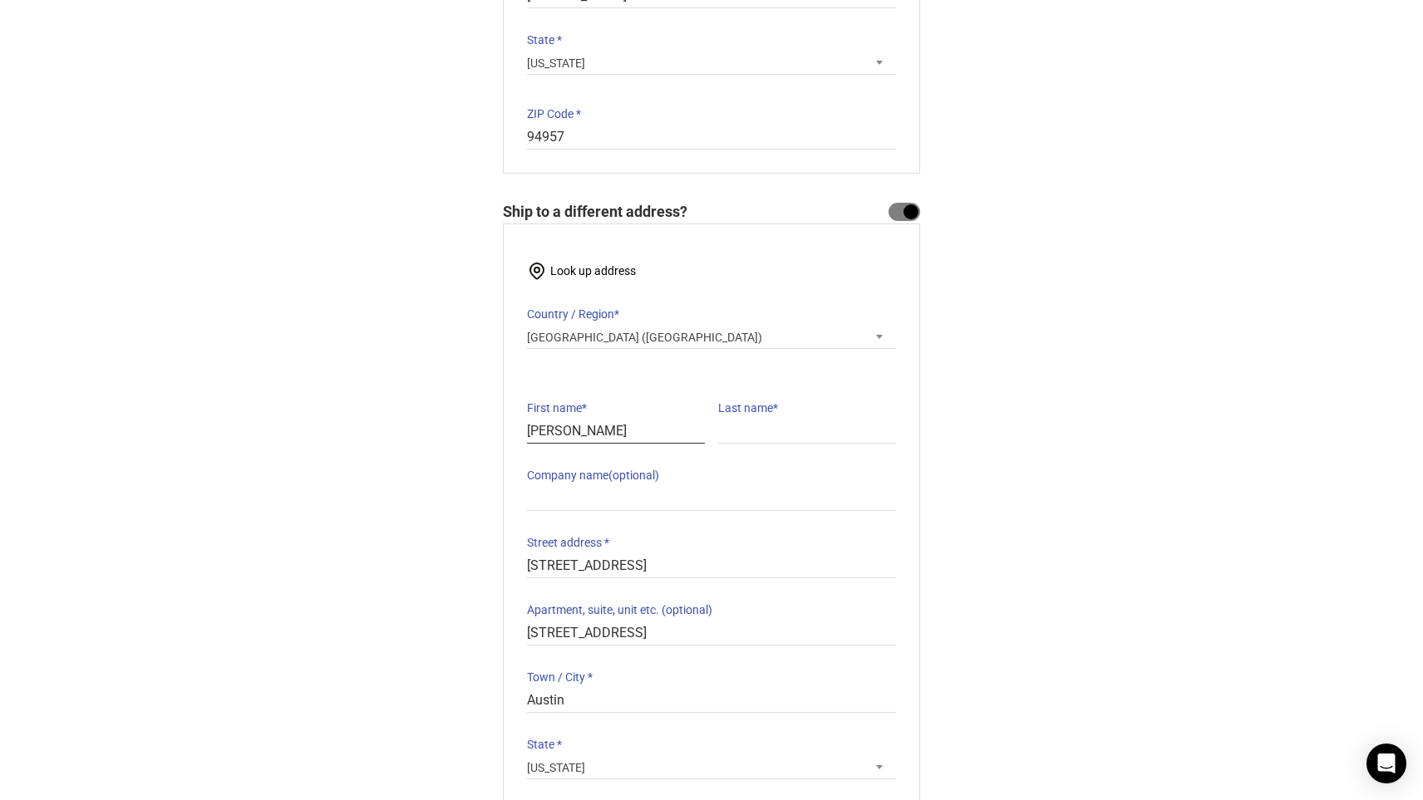
type input "[PERSON_NAME]"
paste input "SOHO HOUSE [GEOGRAPHIC_DATA]"
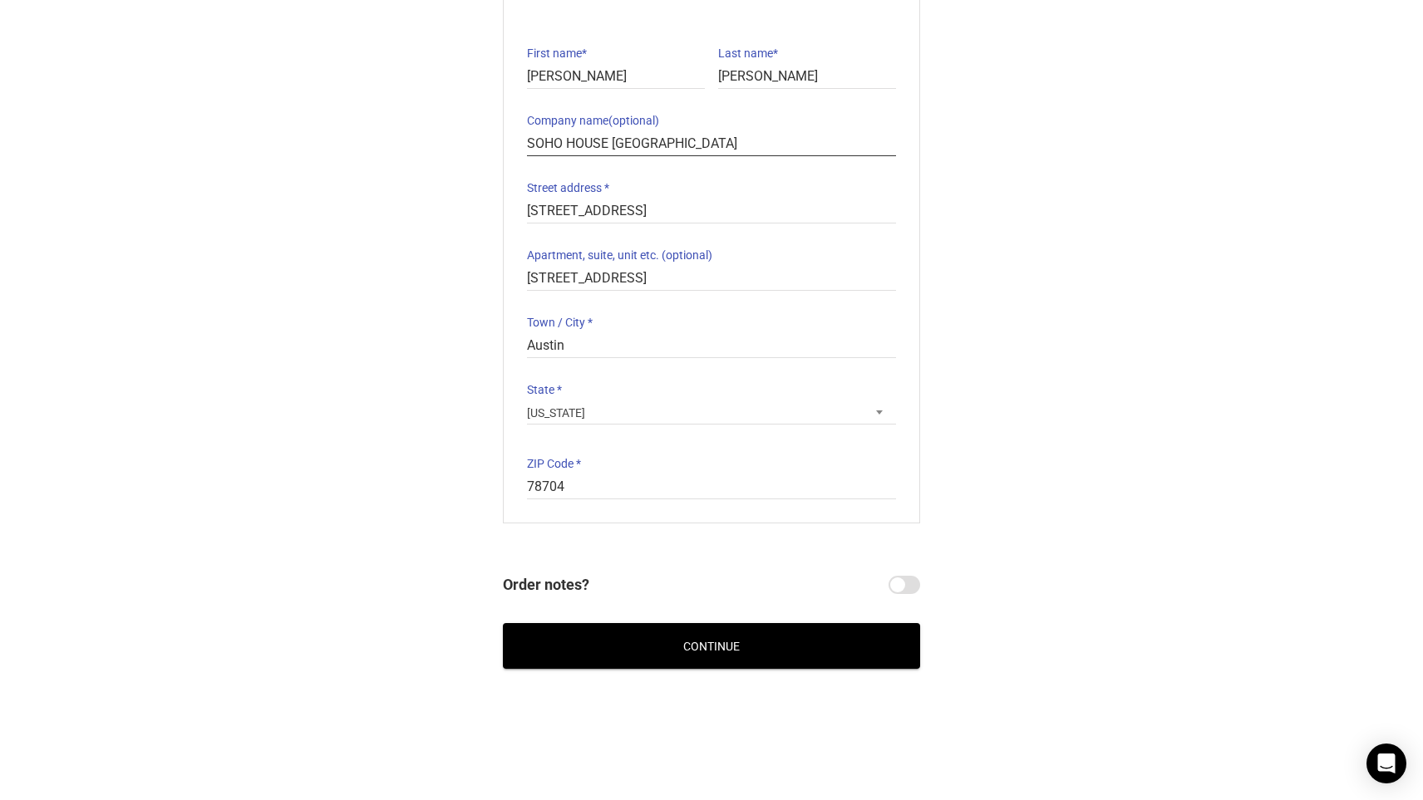
scroll to position [871, 0]
type input "SOHO HOUSE [GEOGRAPHIC_DATA]"
click at [907, 585] on input "Order notes?" at bounding box center [904, 585] width 32 height 18
checkbox input "true"
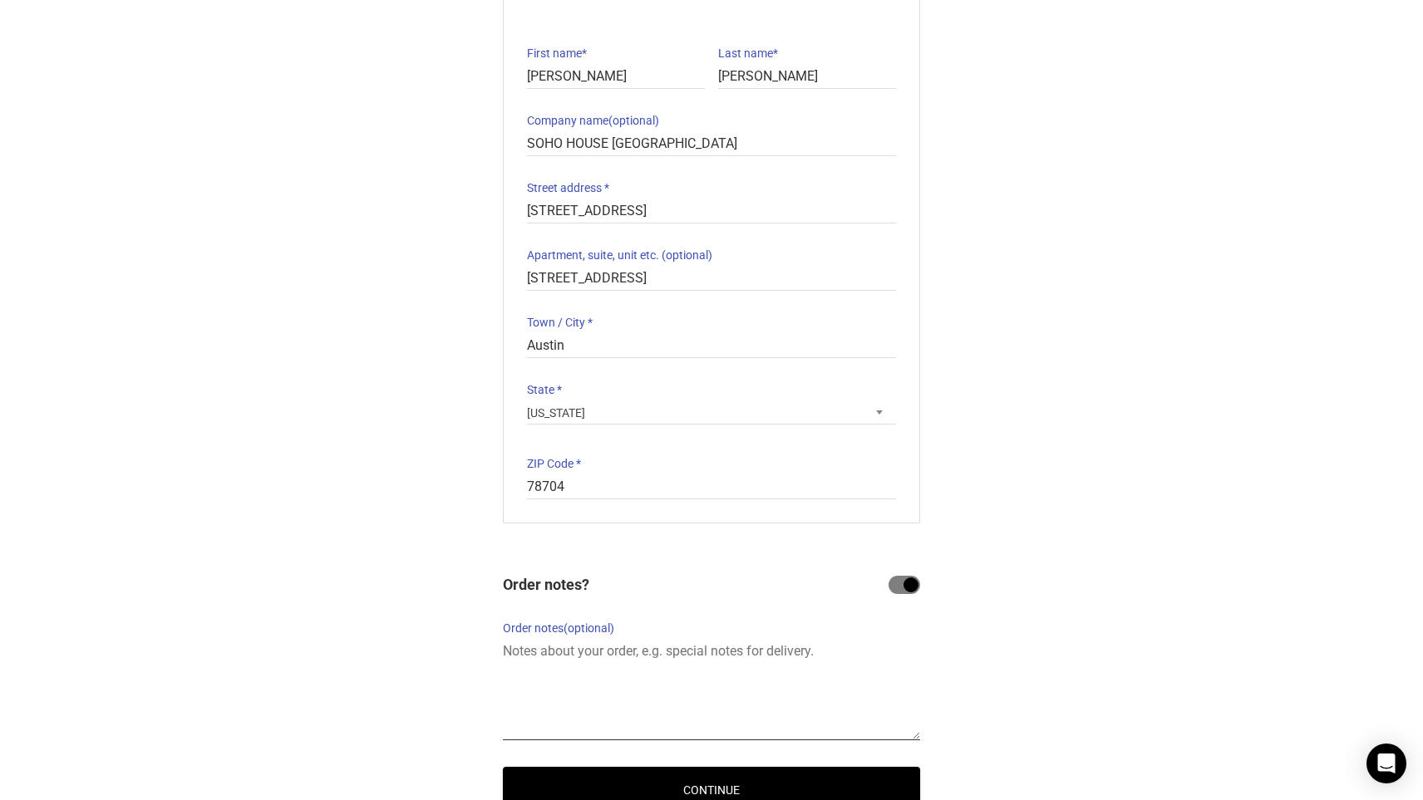
click at [742, 665] on textarea "Order notes (optional)" at bounding box center [711, 690] width 417 height 101
type textarea "I need to get it by [DATE] morning latest will pay whatever"
click at [745, 787] on button "Continue" at bounding box center [711, 790] width 417 height 46
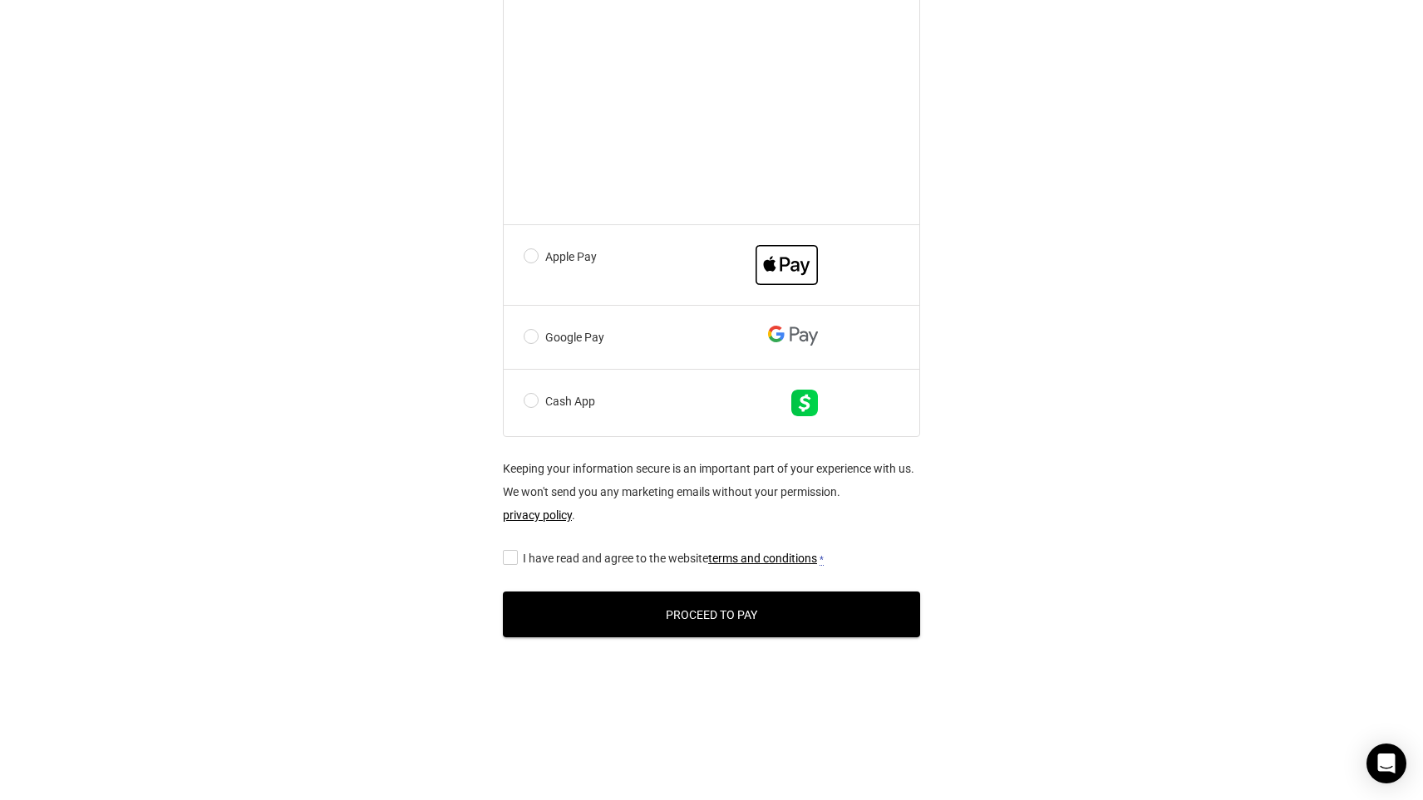
scroll to position [1092, 0]
